Goal: Information Seeking & Learning: Learn about a topic

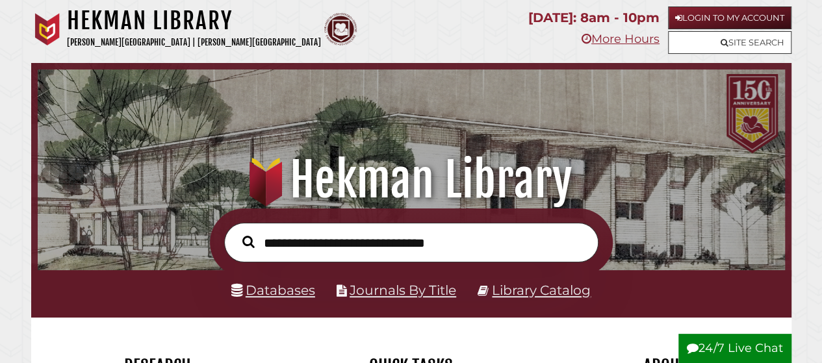
scroll to position [247, 740]
click at [162, 225] on div at bounding box center [411, 242] width 760 height 68
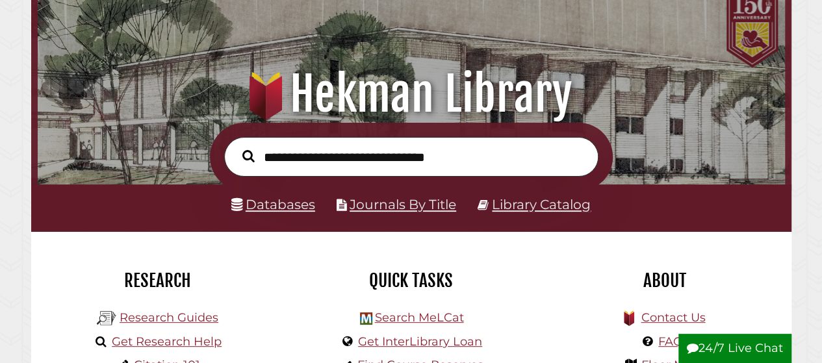
scroll to position [104, 0]
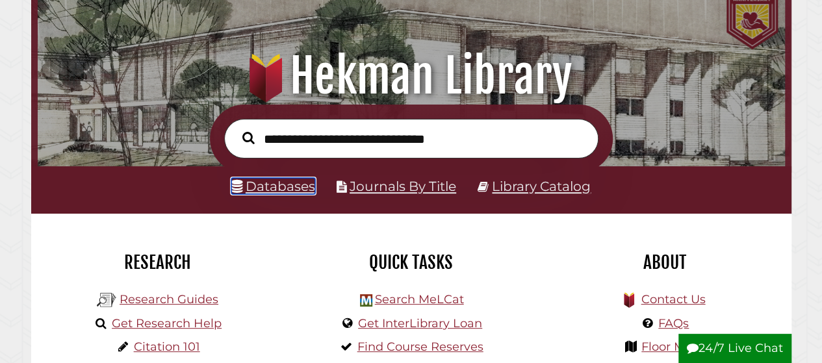
click at [270, 190] on link "Databases" at bounding box center [273, 186] width 84 height 16
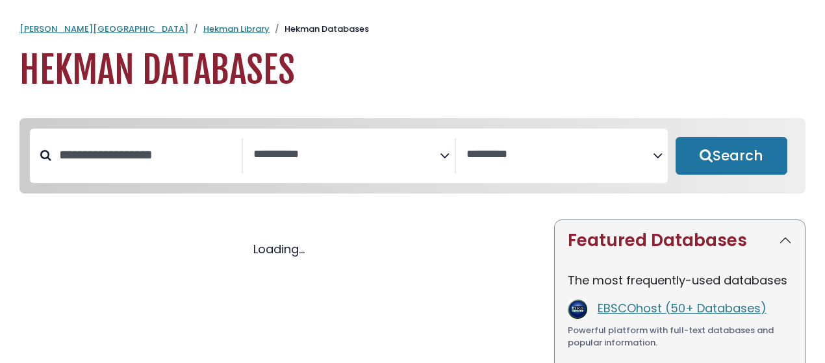
select select "Database Subject Filter"
select select "Database Vendors Filter"
select select "Database Subject Filter"
select select "Database Vendors Filter"
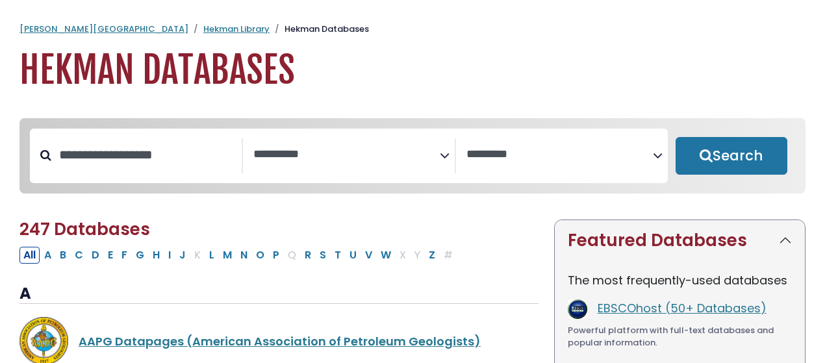
click at [194, 159] on input "Search database by title or keyword" at bounding box center [146, 154] width 190 height 21
click at [444, 157] on icon "Search filters" at bounding box center [445, 153] width 10 height 19
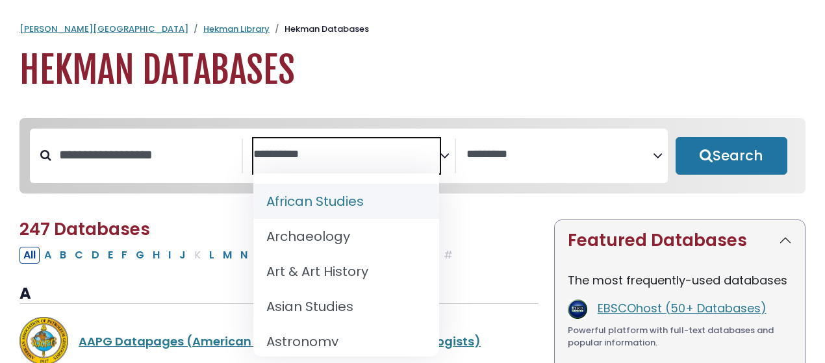
click at [413, 148] on textarea "Search" at bounding box center [346, 155] width 186 height 14
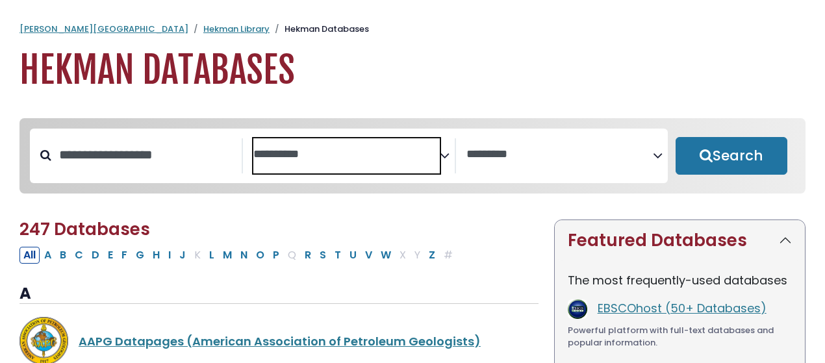
click at [413, 148] on textarea "Search" at bounding box center [346, 155] width 186 height 14
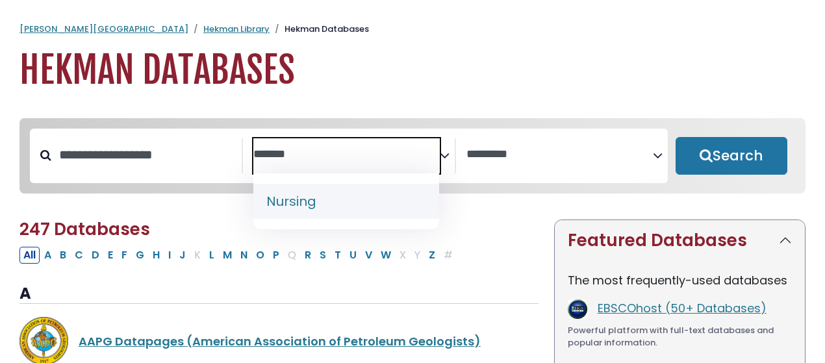
type textarea "*******"
select select "*****"
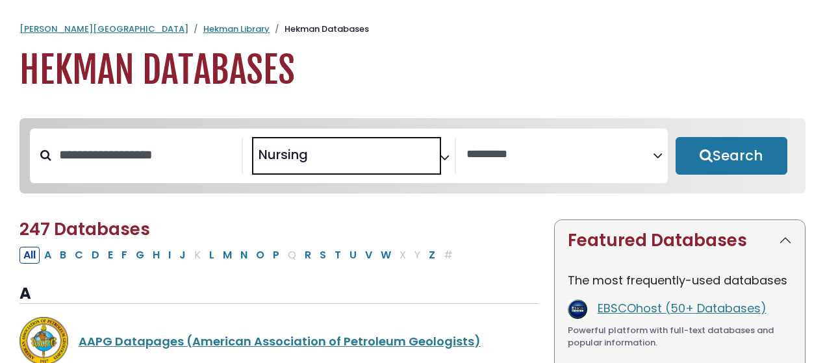
click at [446, 158] on icon "Search filters" at bounding box center [445, 154] width 10 height 19
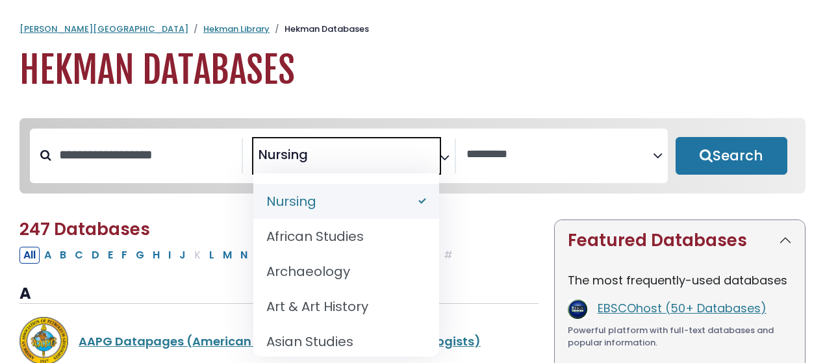
click at [411, 158] on span "× Nursing" at bounding box center [346, 155] width 186 height 35
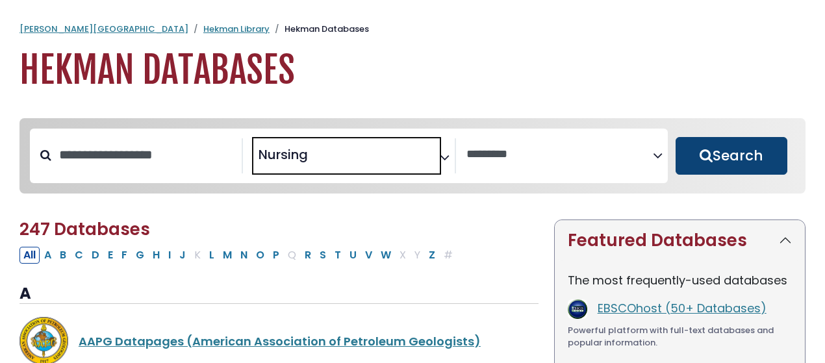
click at [730, 164] on button "Search" at bounding box center [732, 156] width 112 height 38
select select "Database Vendors Filter"
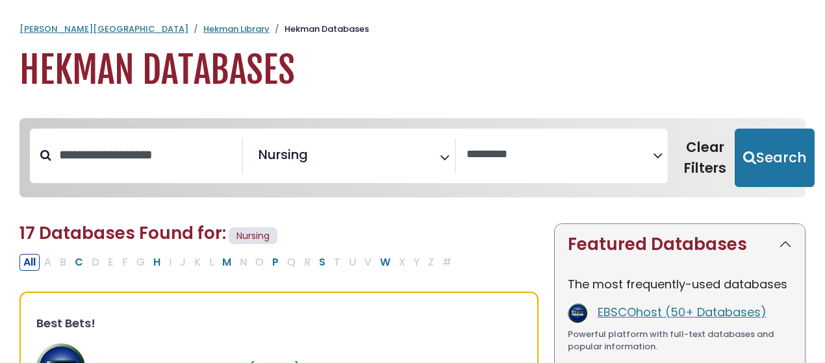
click at [507, 241] on h2 "17 Databases Found for: Nursing Edit Filters" at bounding box center [278, 235] width 519 height 24
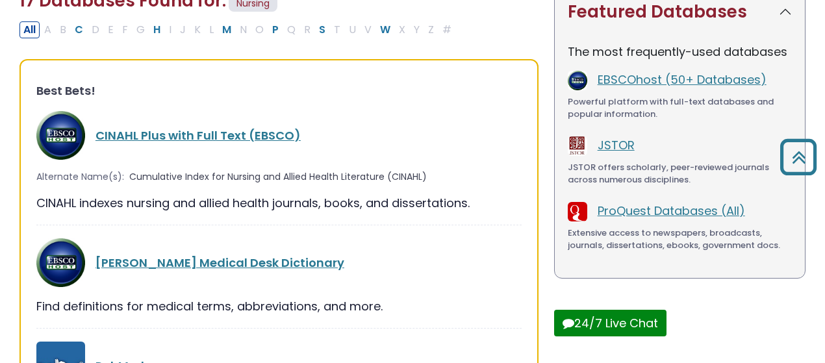
scroll to position [234, 0]
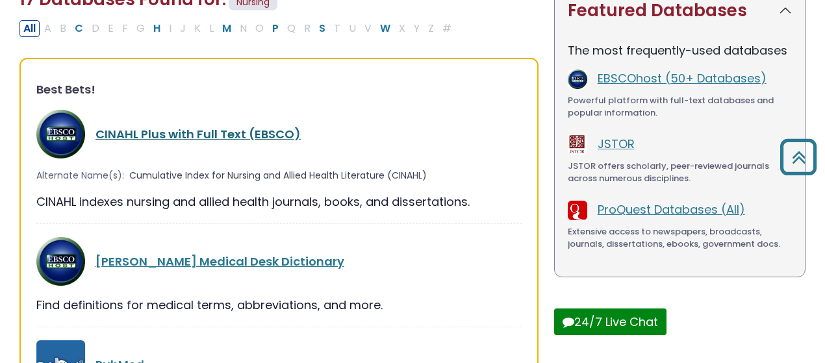
click at [192, 136] on link "CINAHL Plus with Full Text (EBSCO)" at bounding box center [197, 134] width 205 height 16
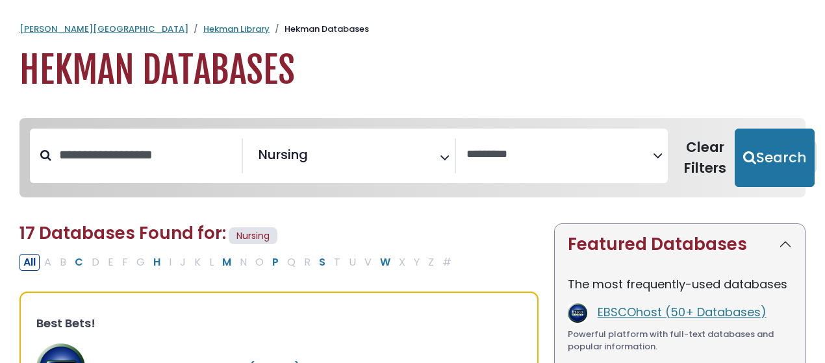
select select "Database Vendors Filter"
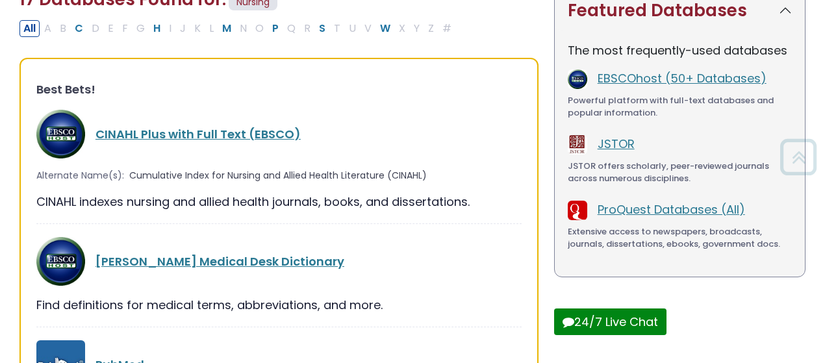
scroll to position [474, 0]
click at [129, 138] on link "CINAHL Plus with Full Text (EBSCO)" at bounding box center [197, 134] width 205 height 16
